Goal: Communication & Community: Answer question/provide support

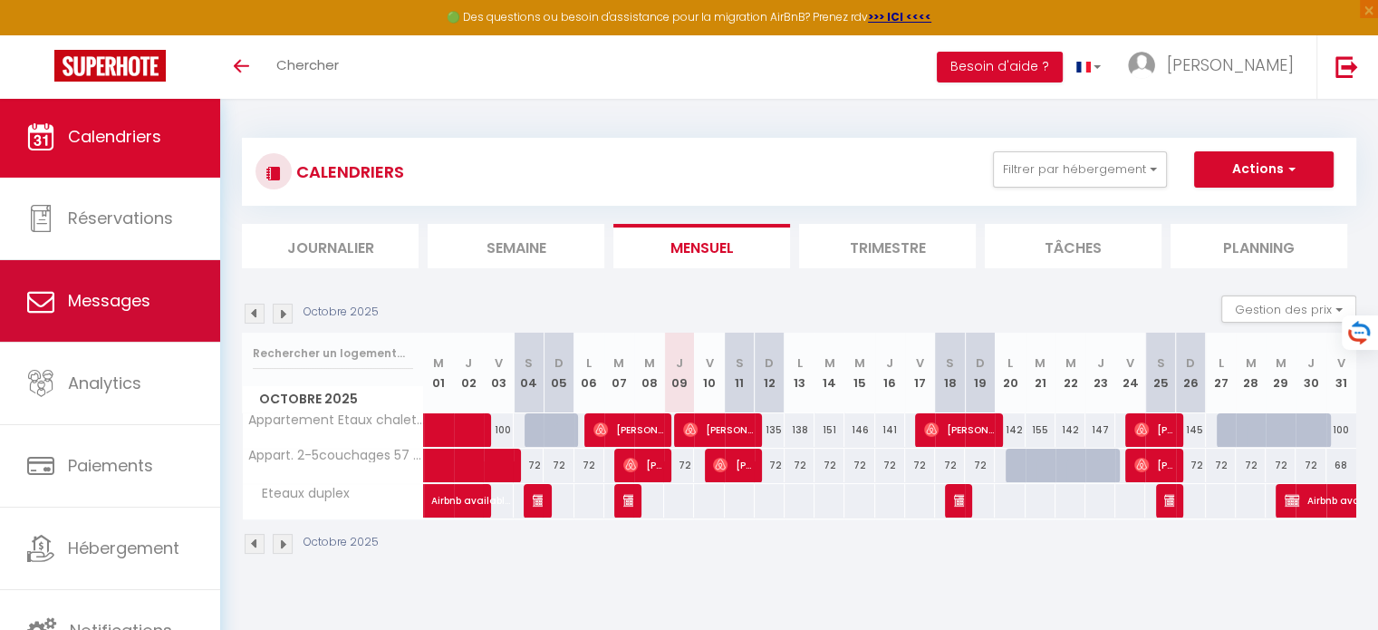
click at [137, 291] on span "Messages" at bounding box center [109, 300] width 82 height 23
select select "message"
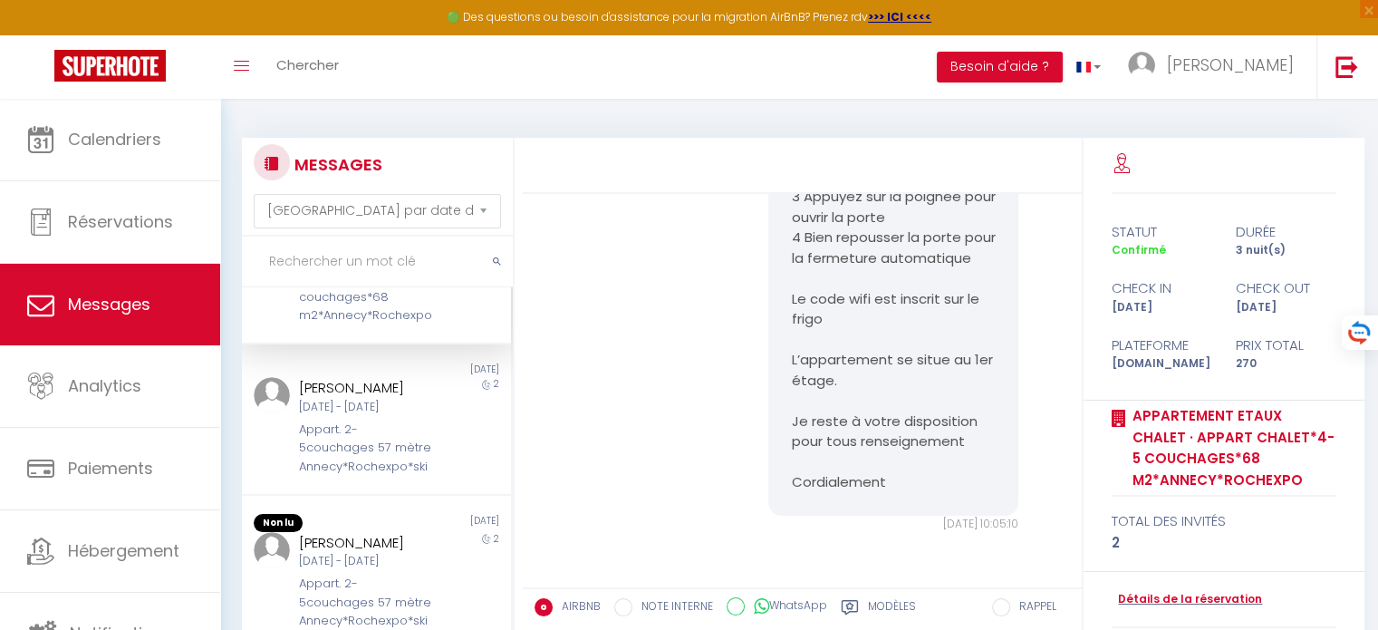
scroll to position [128, 0]
click at [377, 434] on div "Appart. 2-5couchages 57 mètre Annecy*Rochexpo*ski" at bounding box center [365, 450] width 133 height 55
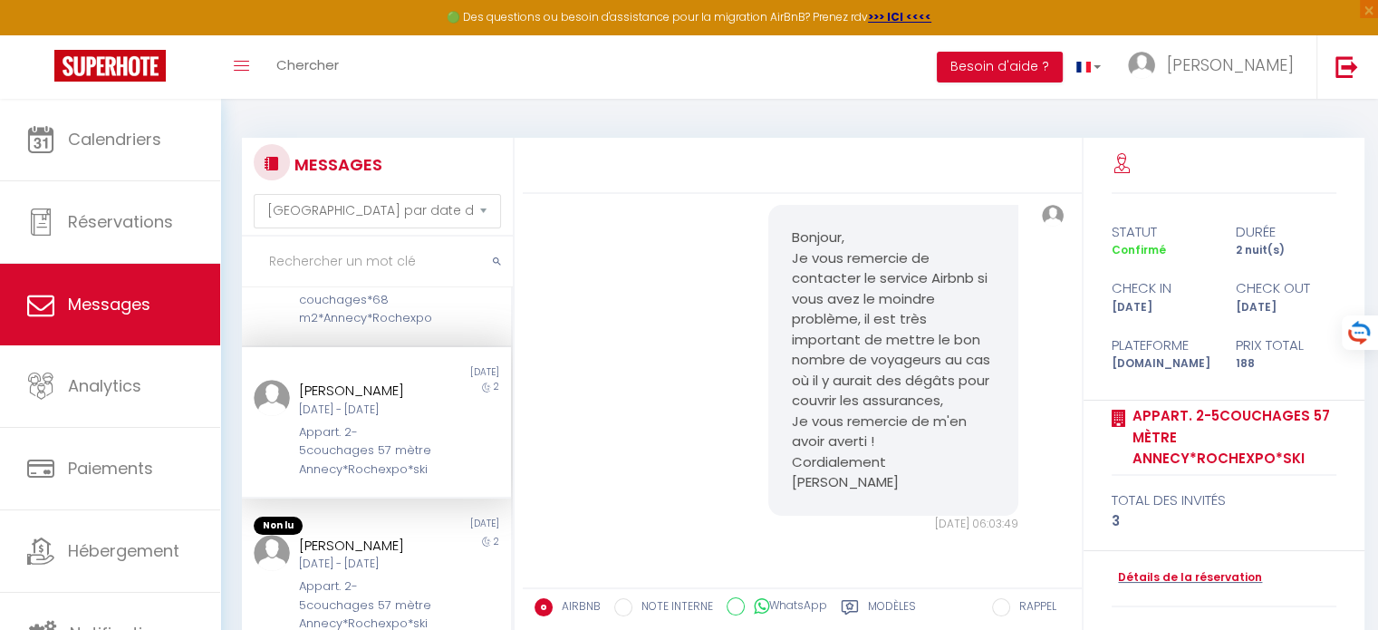
scroll to position [719, 0]
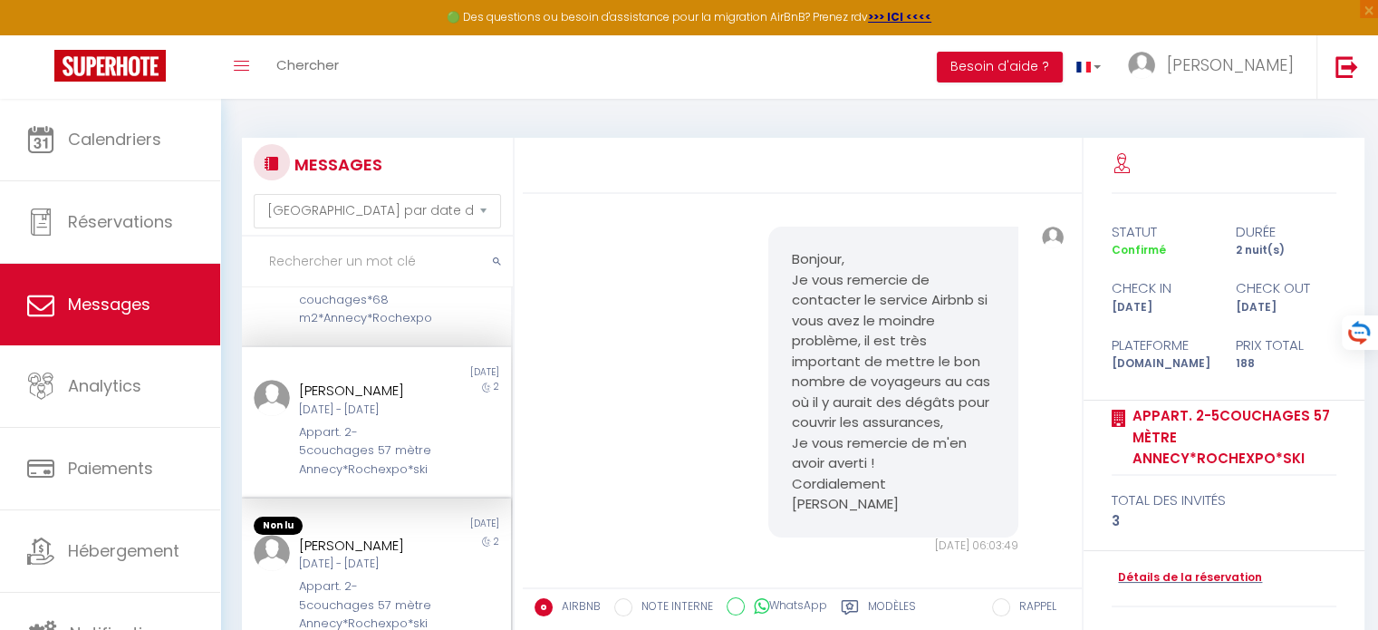
click at [368, 554] on div "[PERSON_NAME]" at bounding box center [365, 545] width 133 height 22
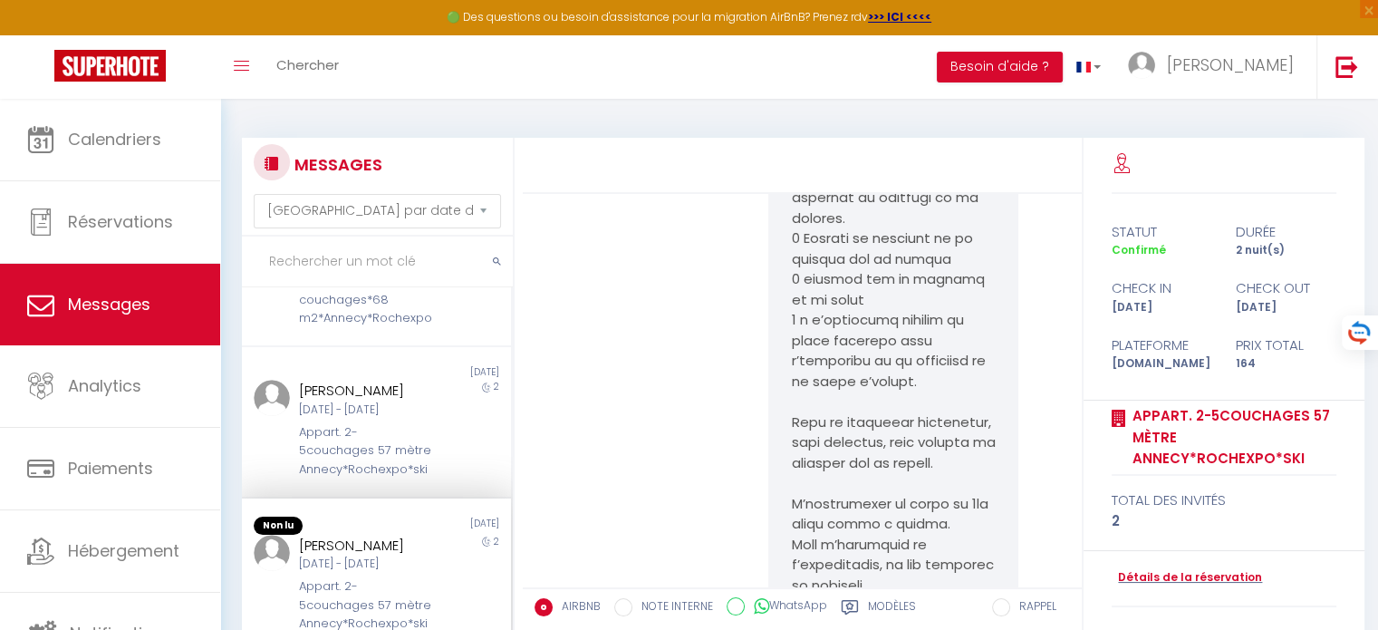
scroll to position [1584, 0]
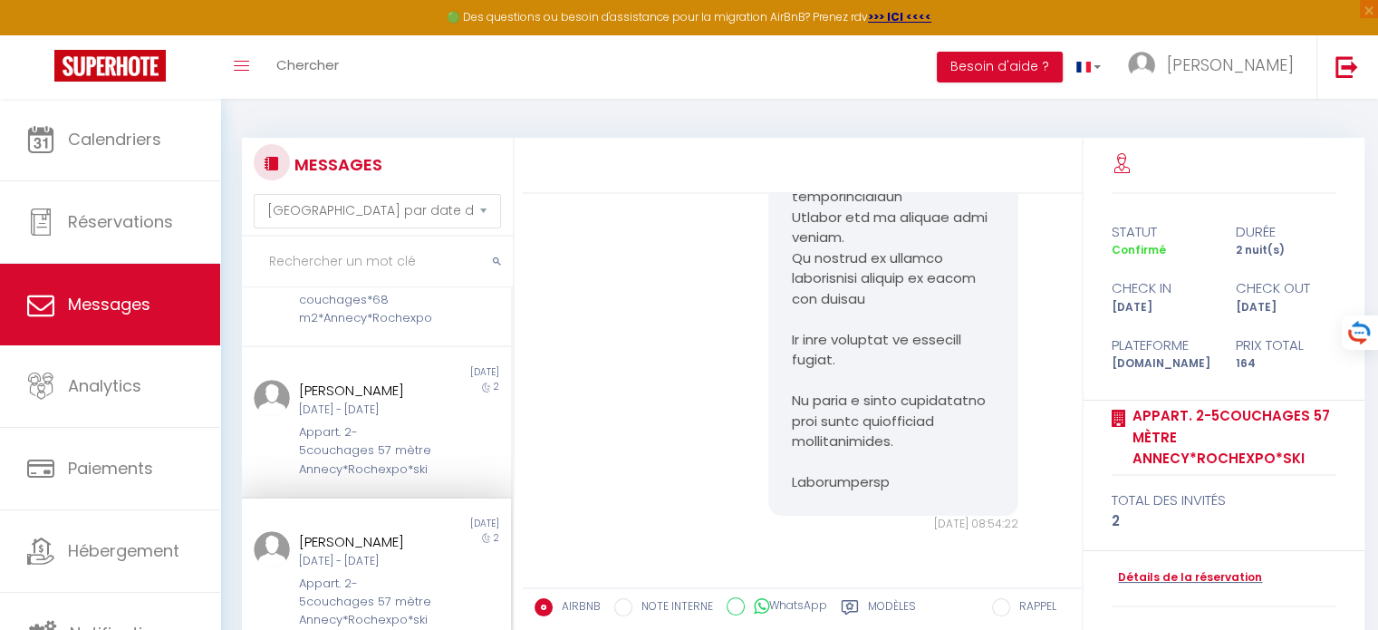
click at [340, 553] on div "[PERSON_NAME]" at bounding box center [365, 542] width 133 height 22
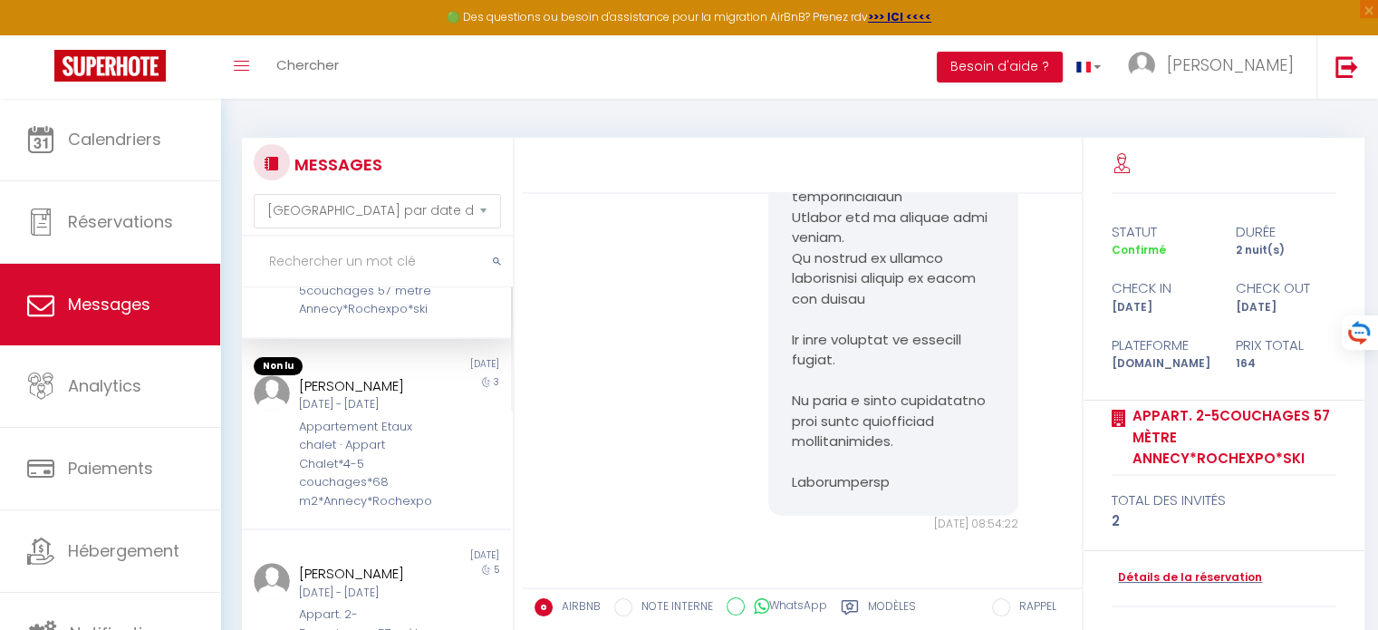
scroll to position [446, 0]
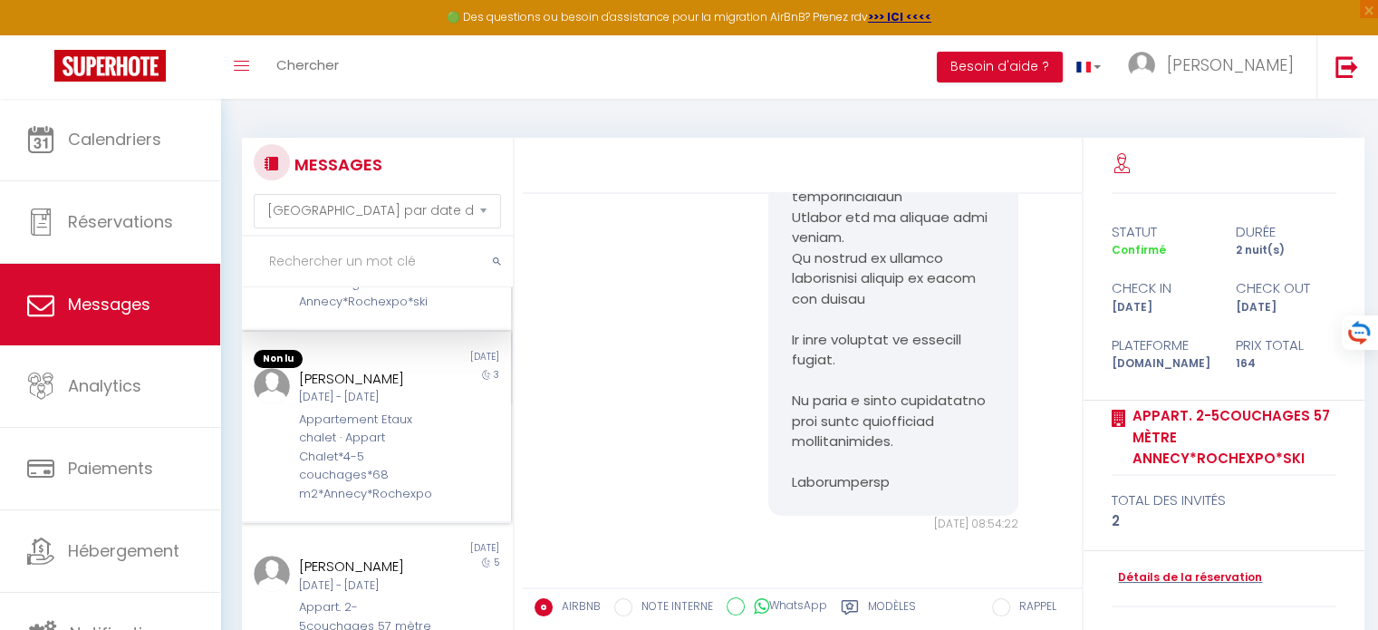
click at [391, 390] on div "[PERSON_NAME]" at bounding box center [365, 379] width 133 height 22
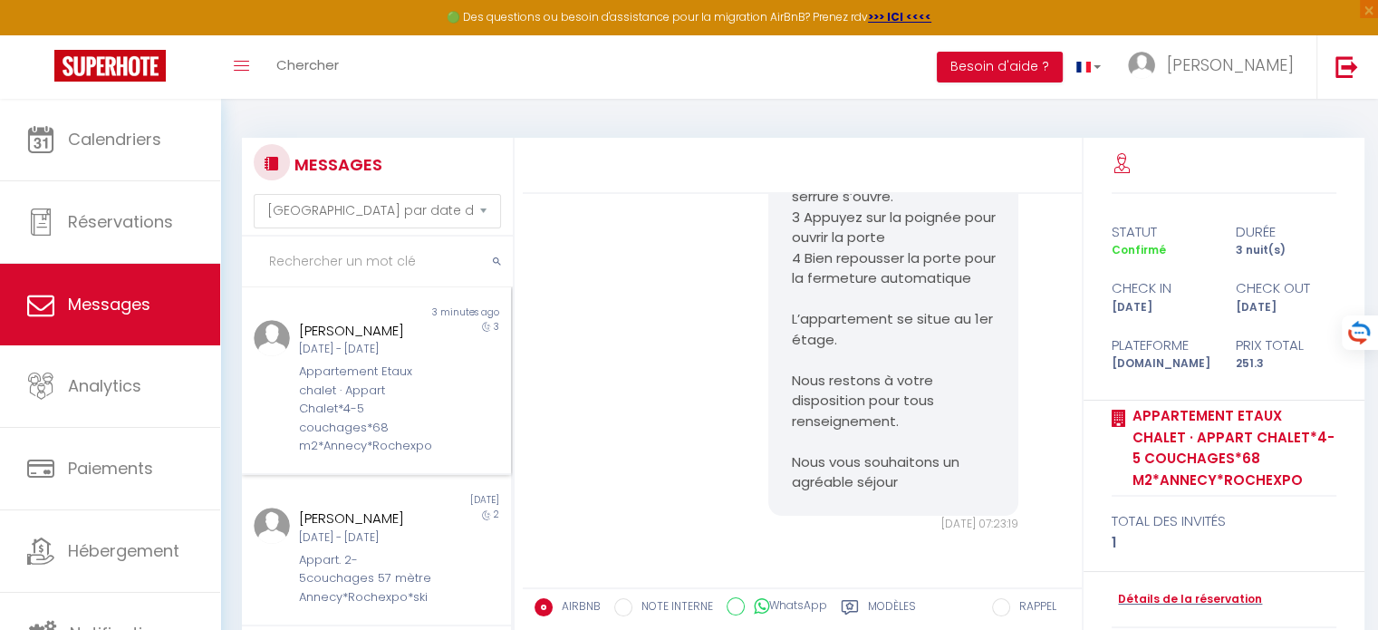
click at [403, 349] on div "[DATE] - [DATE]" at bounding box center [365, 349] width 133 height 17
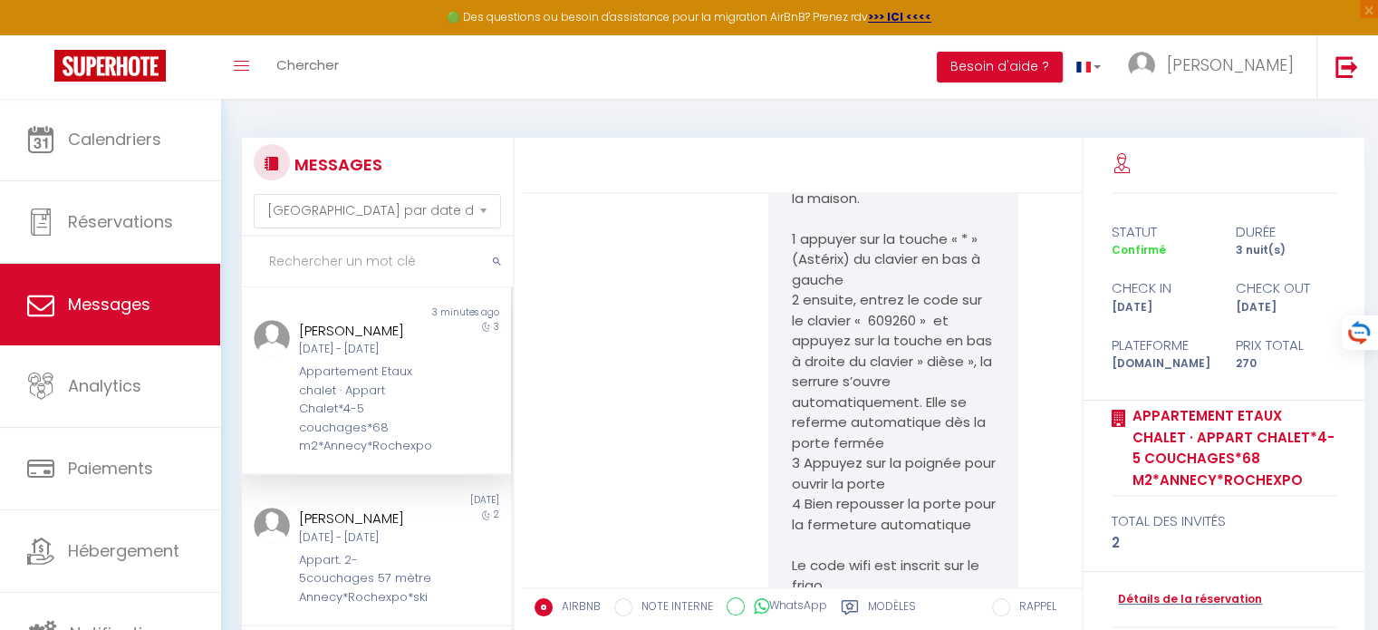
scroll to position [870, 0]
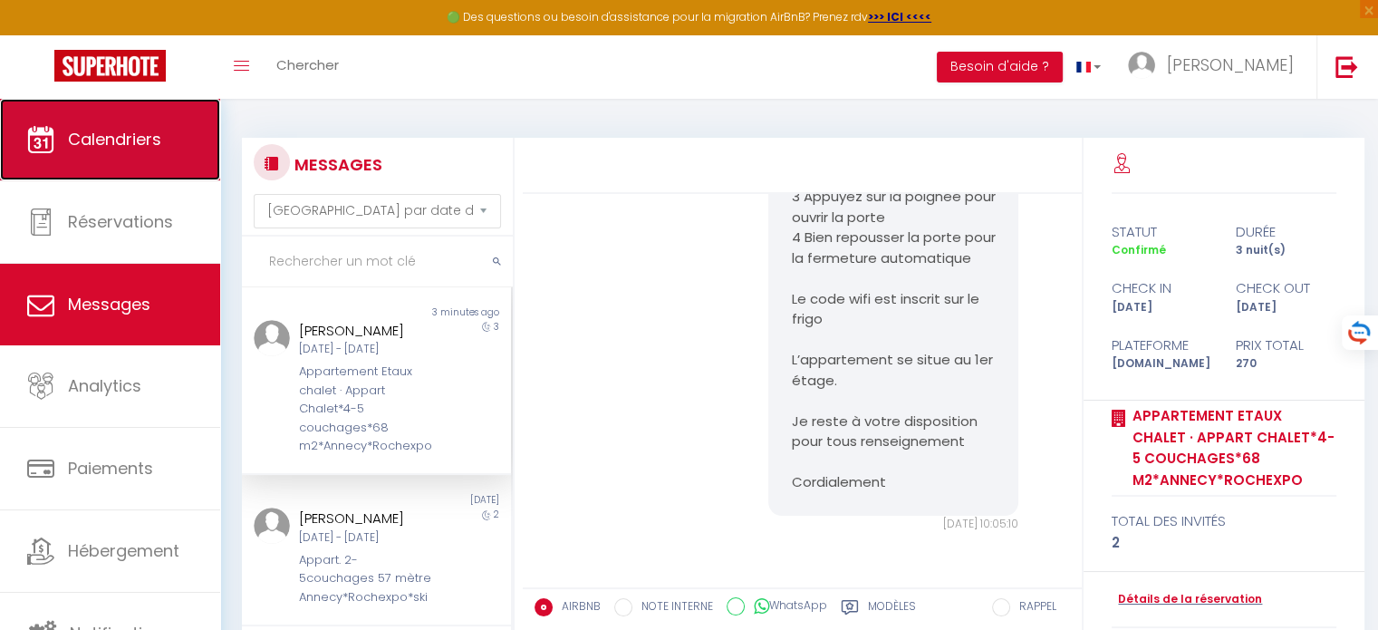
click at [142, 148] on span "Calendriers" at bounding box center [114, 139] width 93 height 23
